Goal: Task Accomplishment & Management: Manage account settings

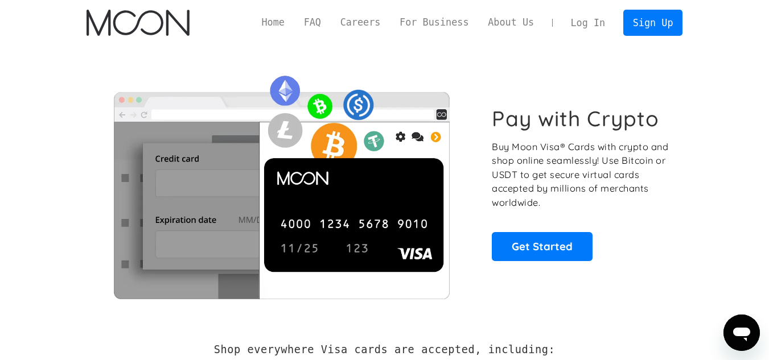
click at [591, 25] on link "Log In" at bounding box center [587, 22] width 53 height 25
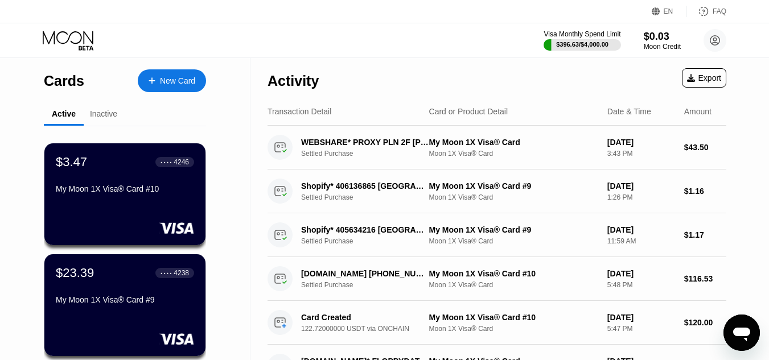
scroll to position [57, 0]
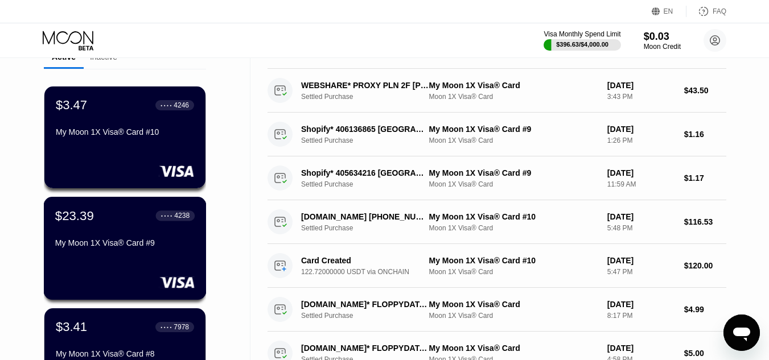
click at [80, 220] on div "$23.39" at bounding box center [74, 215] width 39 height 15
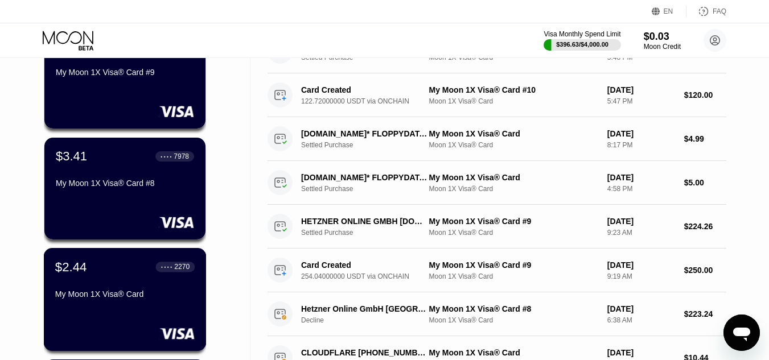
scroll to position [341, 0]
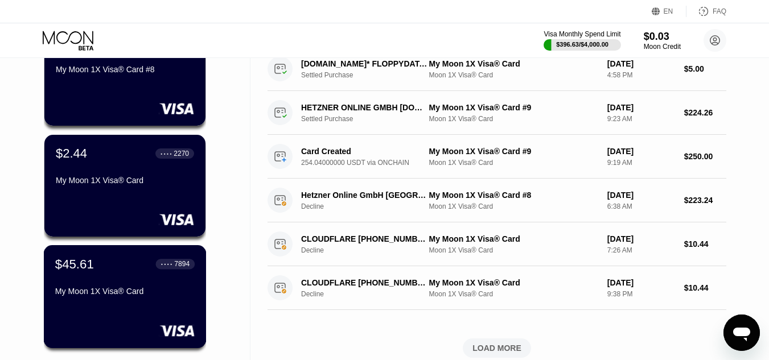
click at [98, 271] on div "$45.61 ● ● ● ● 7894" at bounding box center [124, 264] width 139 height 15
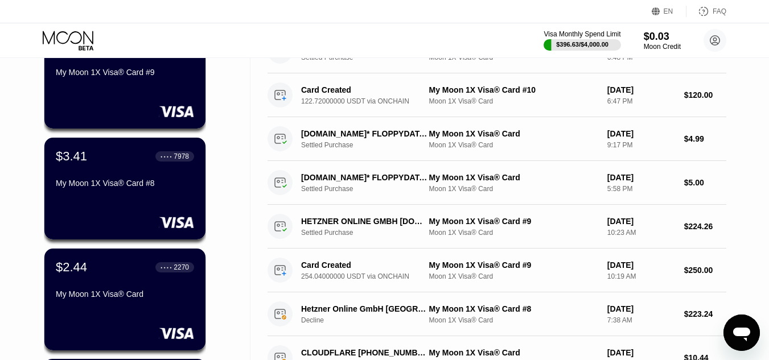
scroll to position [114, 0]
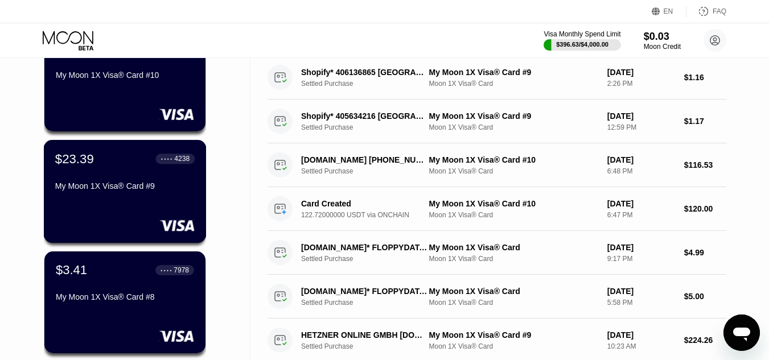
click at [139, 213] on div "$23.39 ● ● ● ● 4238 My Moon 1X Visa® Card #9" at bounding box center [125, 191] width 163 height 103
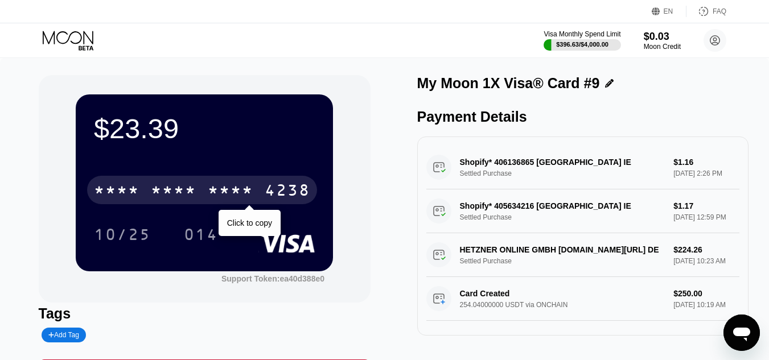
click at [184, 193] on div "* * * *" at bounding box center [174, 192] width 46 height 18
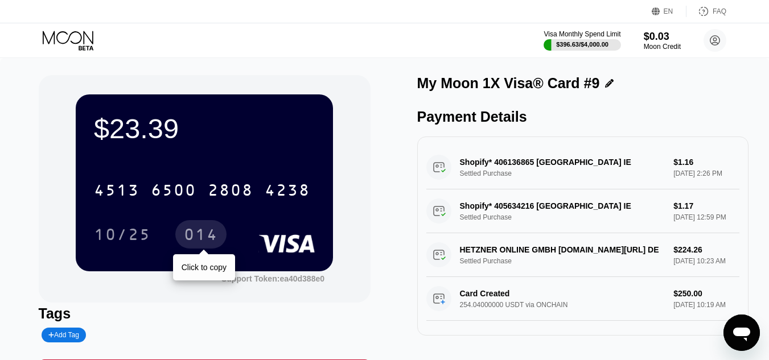
click at [201, 236] on div "014" at bounding box center [201, 236] width 34 height 18
